Goal: Task Accomplishment & Management: Manage account settings

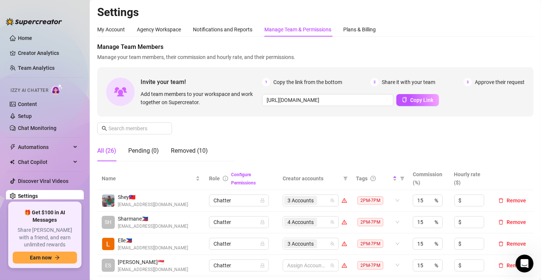
click at [301, 30] on div "Manage Team & Permissions" at bounding box center [297, 29] width 67 height 8
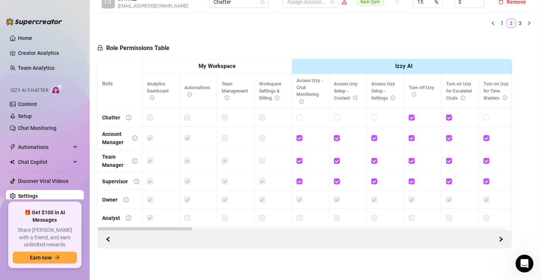
scroll to position [170, 0]
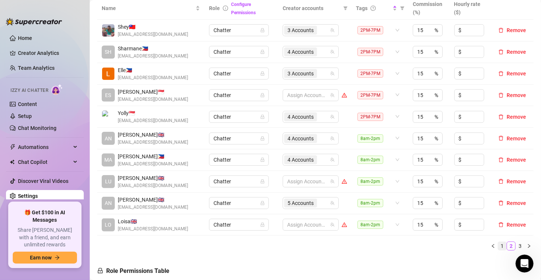
click at [498, 245] on link "1" at bounding box center [502, 246] width 8 height 8
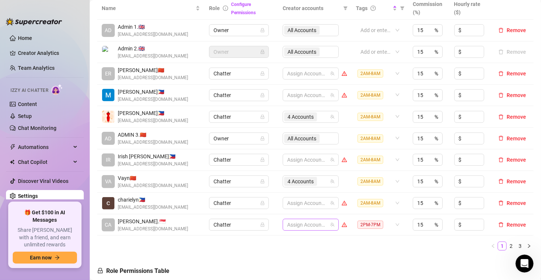
click at [318, 225] on div at bounding box center [306, 225] width 45 height 10
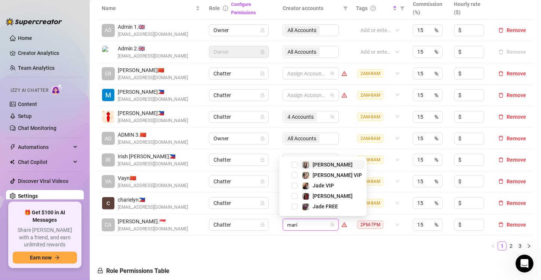
type input "[PERSON_NAME]"
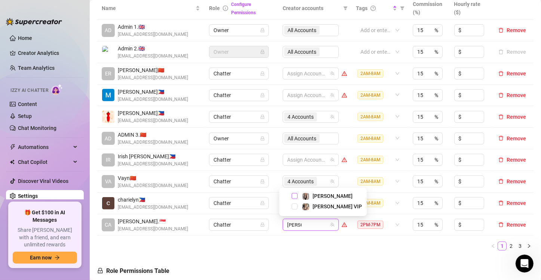
click at [294, 197] on span "Select tree node" at bounding box center [295, 196] width 6 height 6
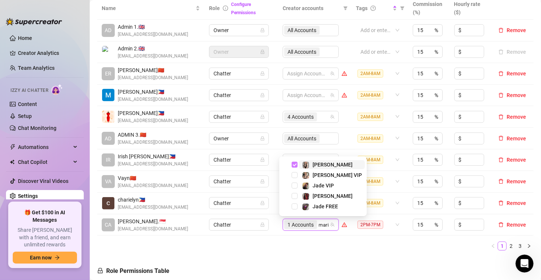
type input "[PERSON_NAME]"
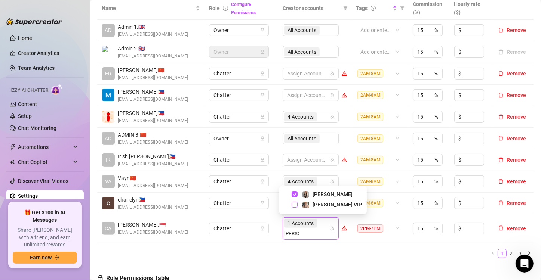
click at [293, 204] on span "Select tree node" at bounding box center [295, 205] width 6 height 6
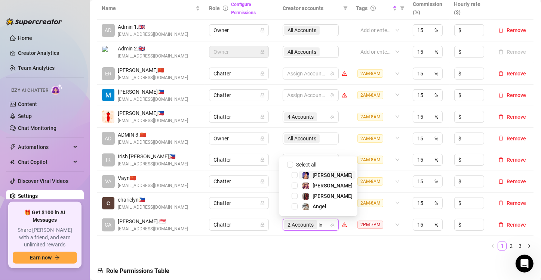
type input "ink"
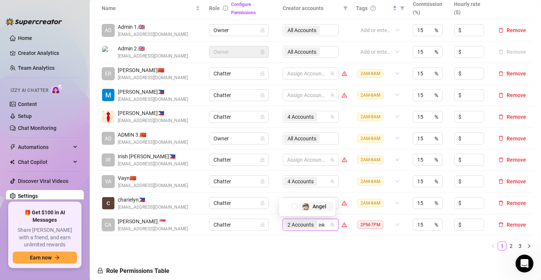
click at [293, 204] on span "Select tree node" at bounding box center [295, 207] width 6 height 6
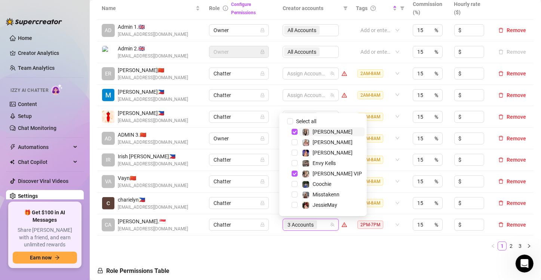
click at [346, 255] on div "Name Role Configure Permissions Creator accounts Tags Commission (%) Hourly rat…" at bounding box center [315, 127] width 436 height 260
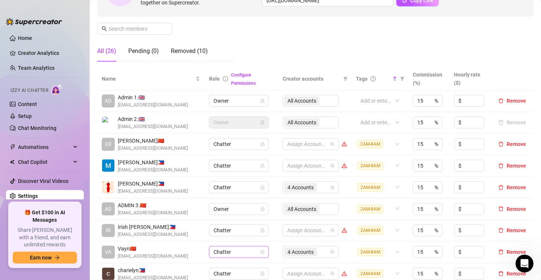
scroll to position [96, 0]
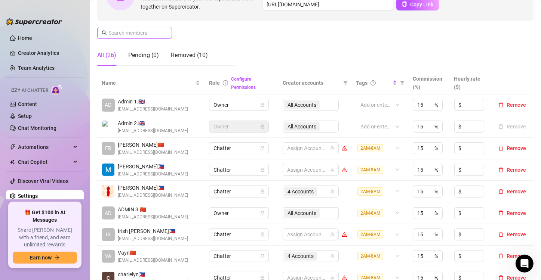
click at [128, 28] on span at bounding box center [134, 33] width 75 height 12
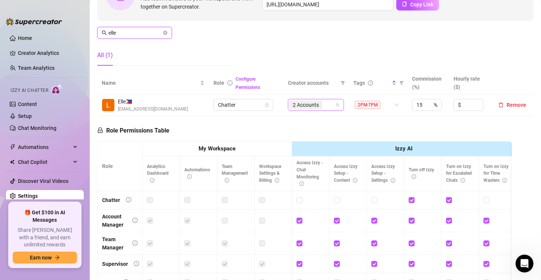
click at [324, 106] on div "2 Accounts" at bounding box center [311, 105] width 45 height 10
type input "elle"
type input "jes"
click at [303, 120] on span "Select tree node" at bounding box center [300, 120] width 6 height 6
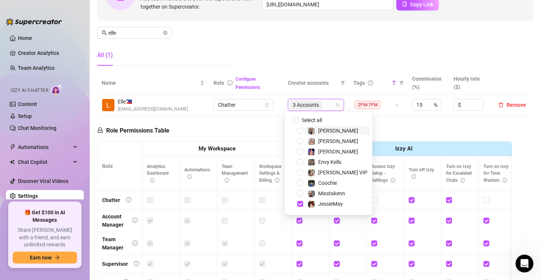
click at [360, 117] on div "Role Permissions Table Role My Workspace Izzy AI OnlyFans Side Menu OnlyFans Ch…" at bounding box center [304, 222] width 415 height 212
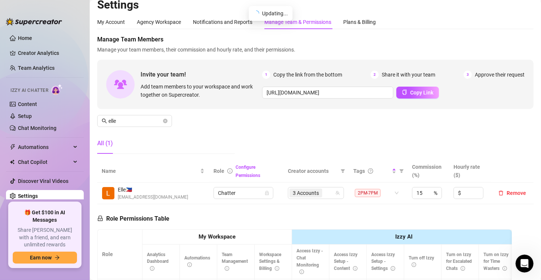
scroll to position [0, 0]
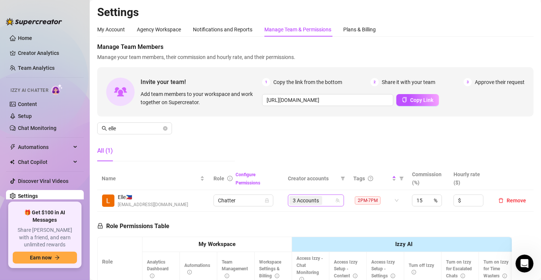
click at [315, 203] on span "3 Accounts" at bounding box center [306, 201] width 26 height 8
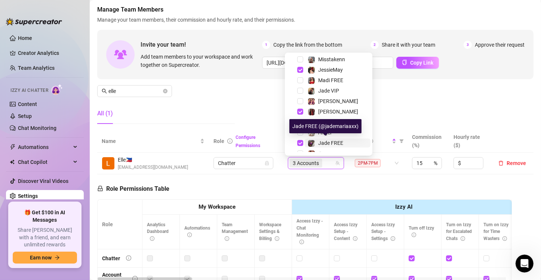
scroll to position [93, 0]
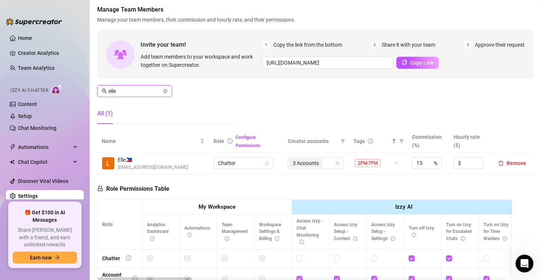
drag, startPoint x: 134, startPoint y: 91, endPoint x: 77, endPoint y: 81, distance: 57.8
click at [77, 81] on div "Home Creator Analytics Team Analytics Izzy AI Chatter Content Setup Chat Monito…" at bounding box center [270, 140] width 541 height 280
type input "shar"
click at [163, 92] on icon "close-circle" at bounding box center [165, 91] width 4 height 4
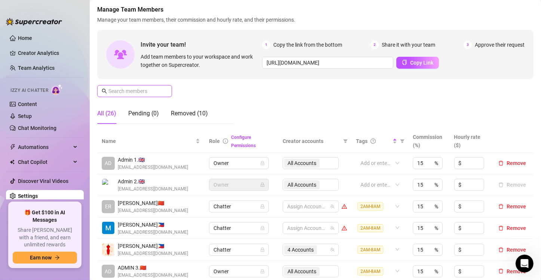
click at [133, 87] on input "text" at bounding box center [134, 91] width 53 height 8
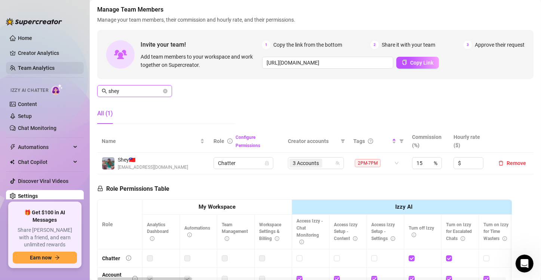
drag, startPoint x: 124, startPoint y: 92, endPoint x: 68, endPoint y: 73, distance: 59.5
click at [68, 73] on div "Home Creator Analytics Team Analytics Izzy AI Chatter Content Setup Chat Monito…" at bounding box center [270, 140] width 541 height 280
type input "[PERSON_NAME]"
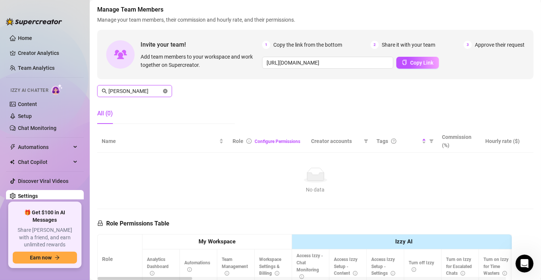
click at [164, 90] on icon "close-circle" at bounding box center [165, 91] width 4 height 4
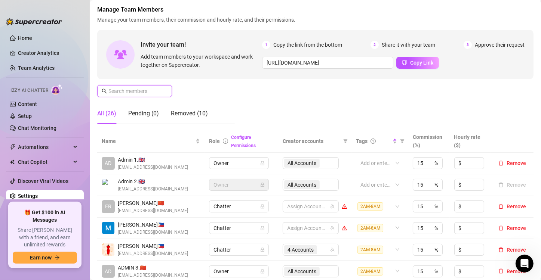
click at [150, 90] on input "text" at bounding box center [134, 91] width 53 height 8
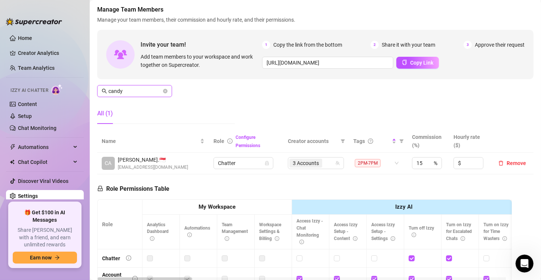
drag, startPoint x: 129, startPoint y: 93, endPoint x: 86, endPoint y: 81, distance: 44.3
click at [86, 81] on div "Home Creator Analytics Team Analytics Izzy AI Chatter Content Setup Chat Monito…" at bounding box center [270, 140] width 541 height 280
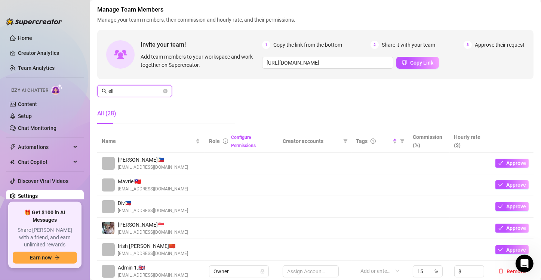
type input "ell"
